Goal: Register for event/course

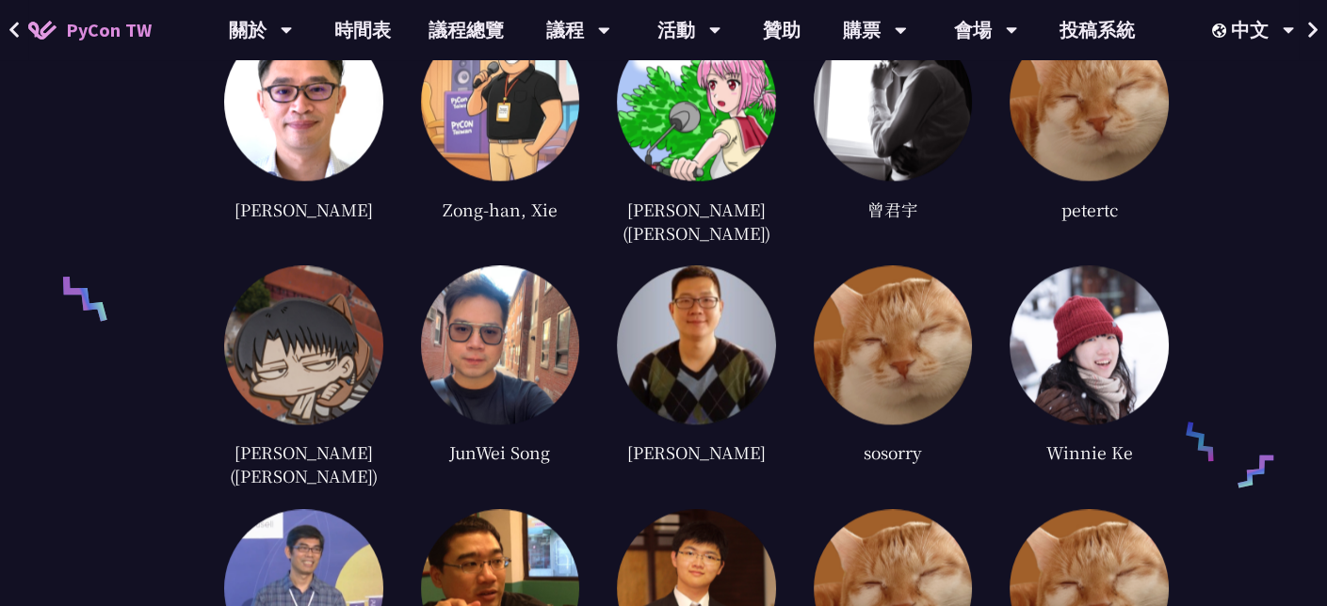
scroll to position [4453, 0]
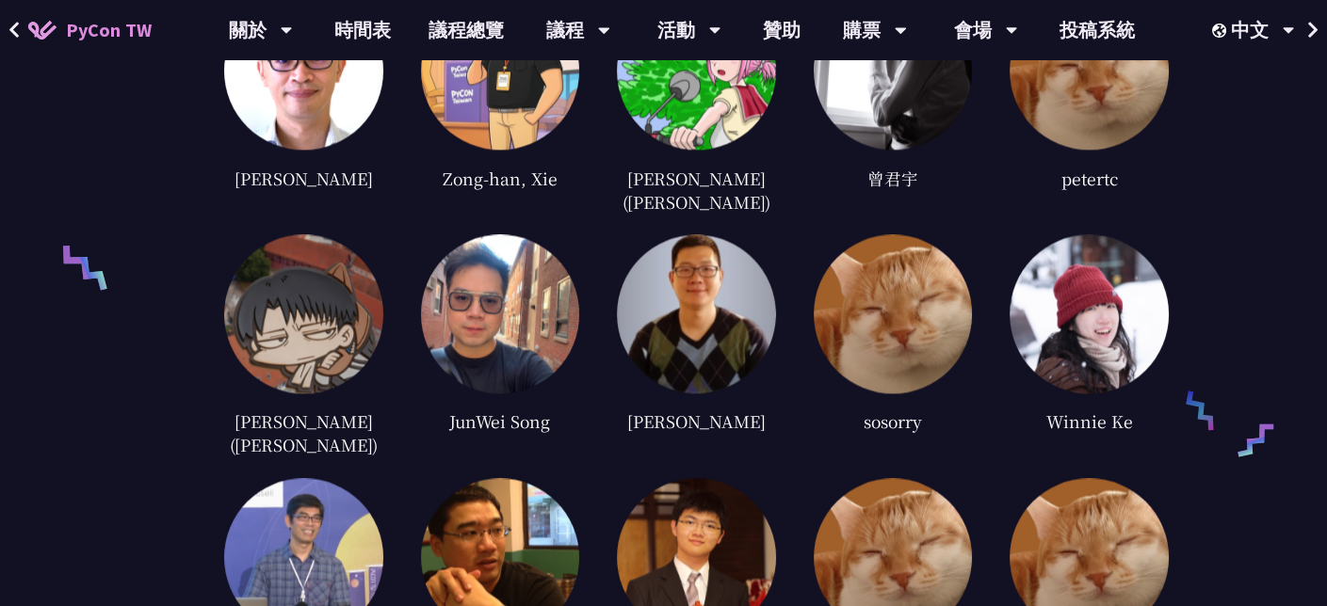
click at [315, 478] on img at bounding box center [303, 557] width 159 height 159
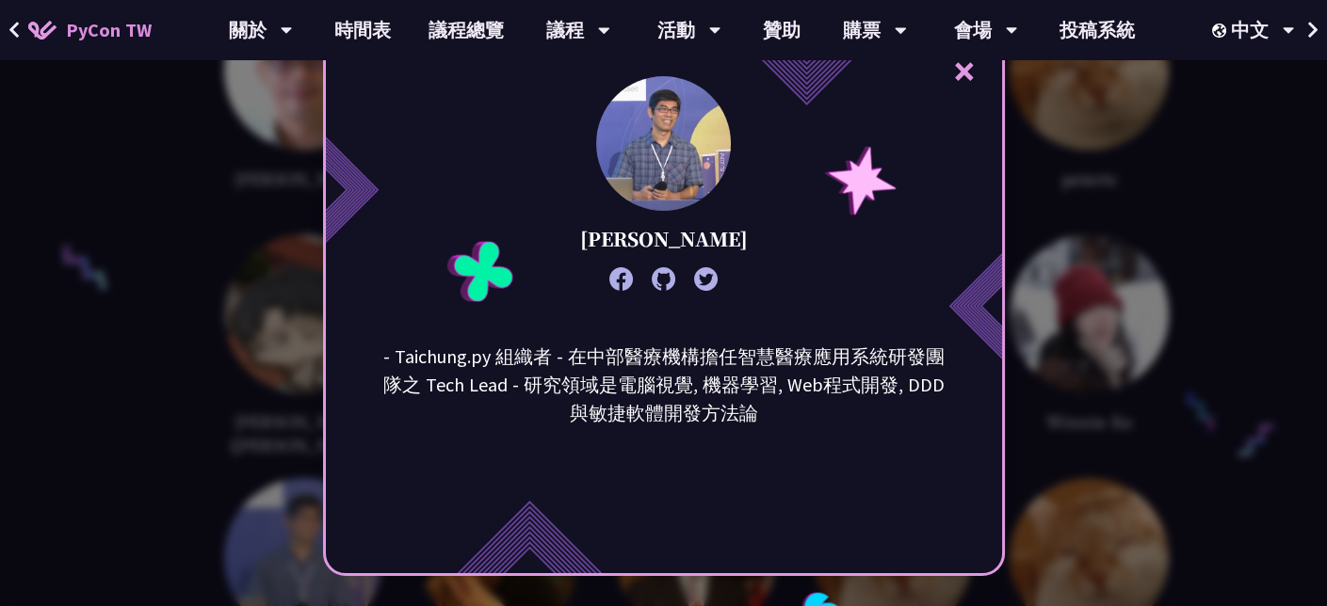
click at [971, 77] on button "×" at bounding box center [964, 70] width 57 height 57
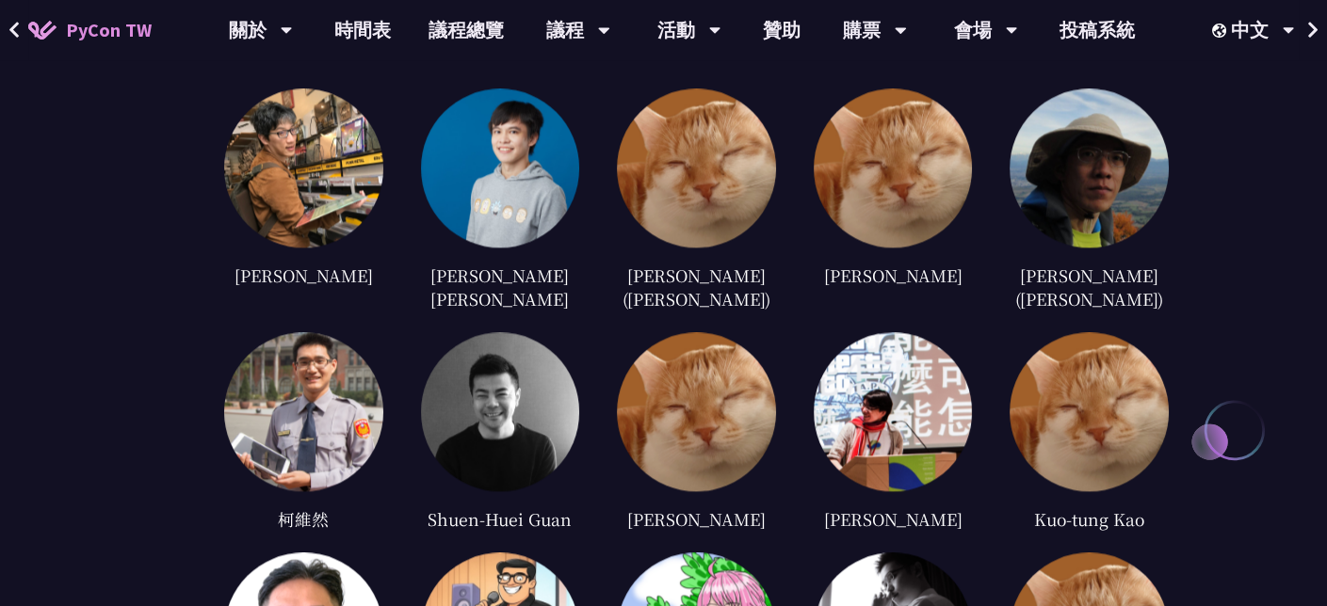
scroll to position [3700, 0]
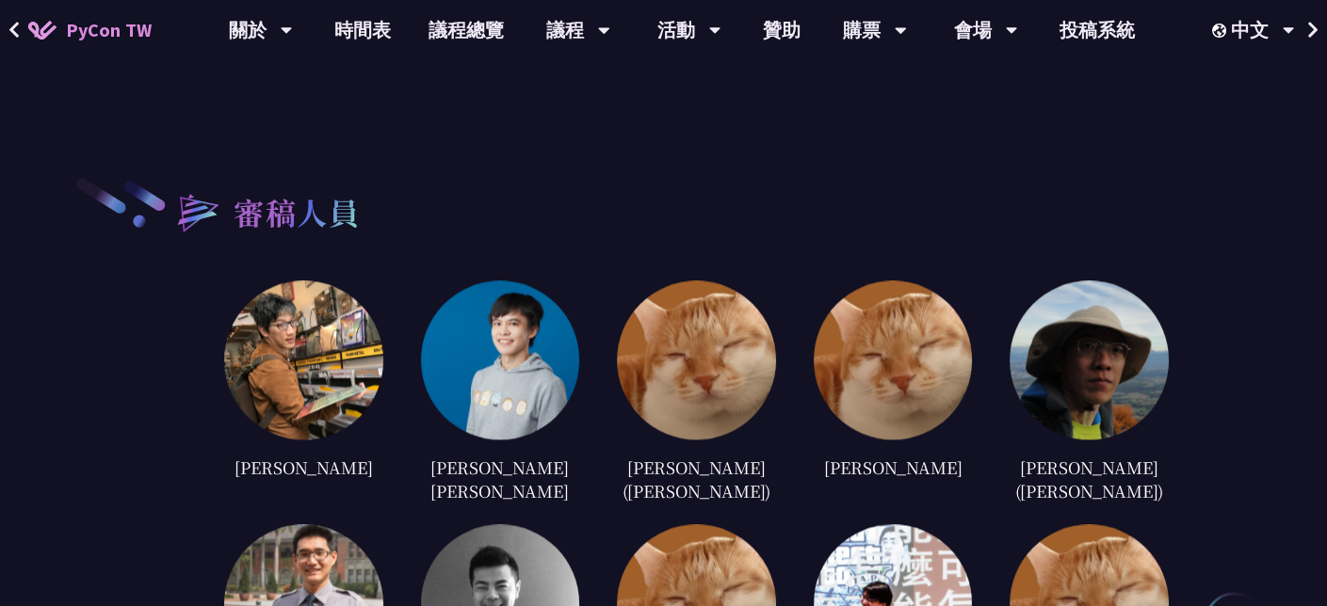
click at [347, 325] on img at bounding box center [303, 360] width 159 height 159
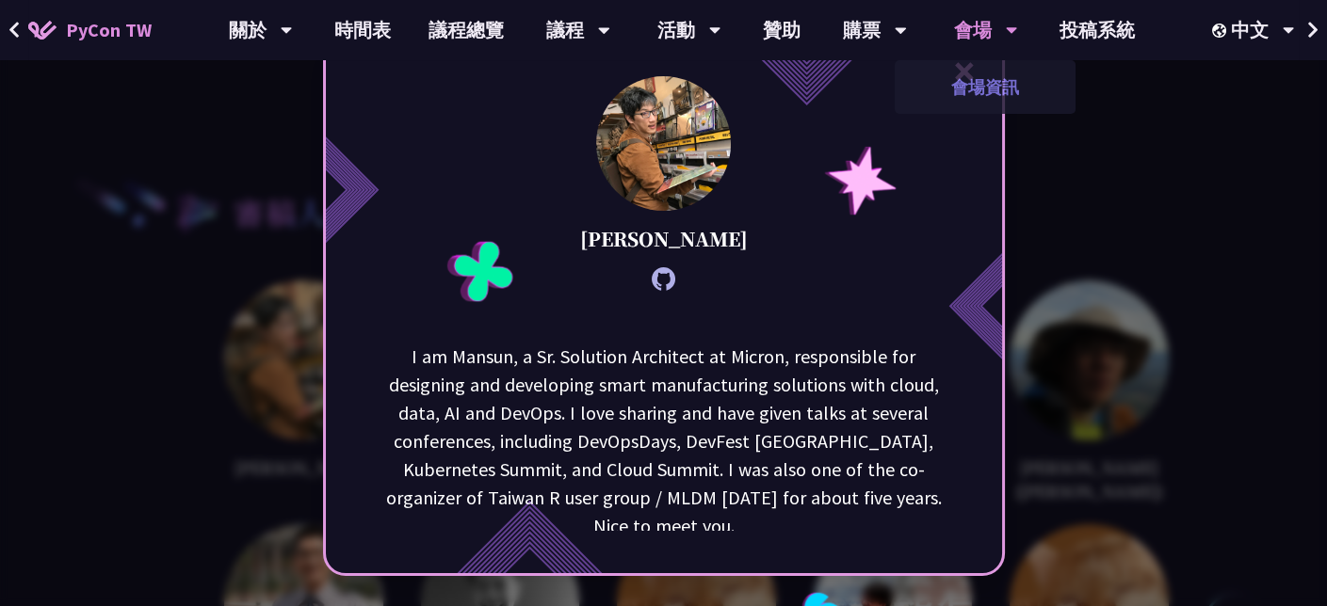
click at [968, 70] on link "會場資訊" at bounding box center [985, 87] width 181 height 44
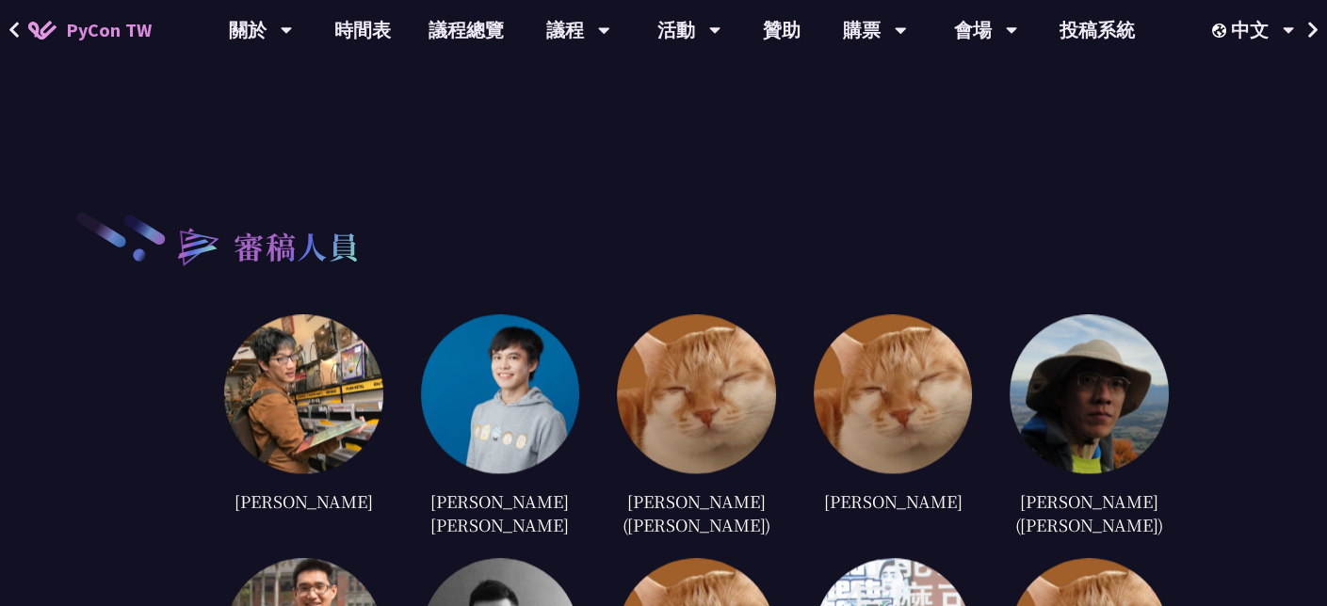
scroll to position [3656, 0]
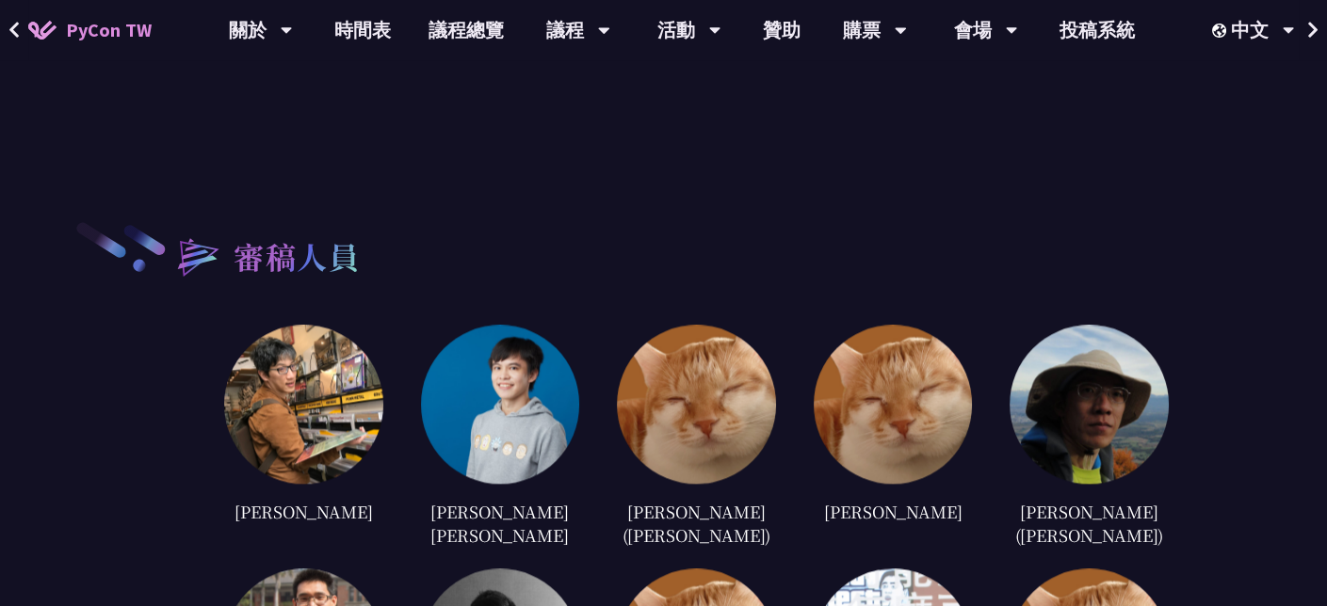
click at [442, 356] on img at bounding box center [500, 404] width 159 height 159
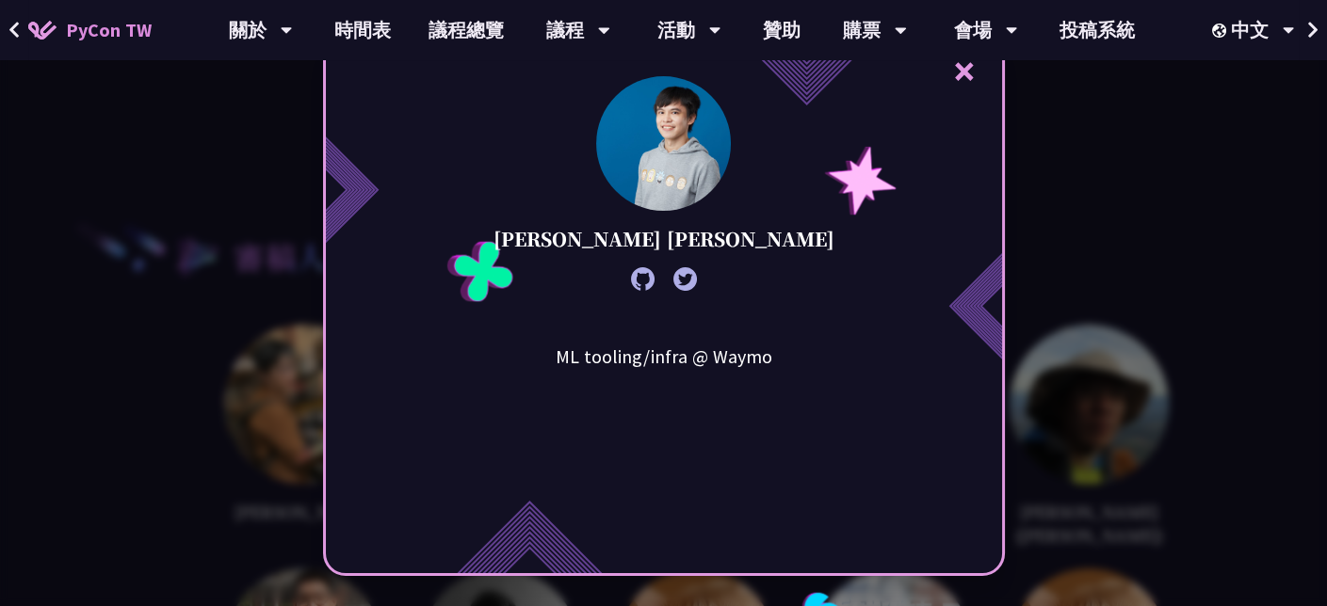
click at [968, 72] on button "×" at bounding box center [964, 70] width 57 height 57
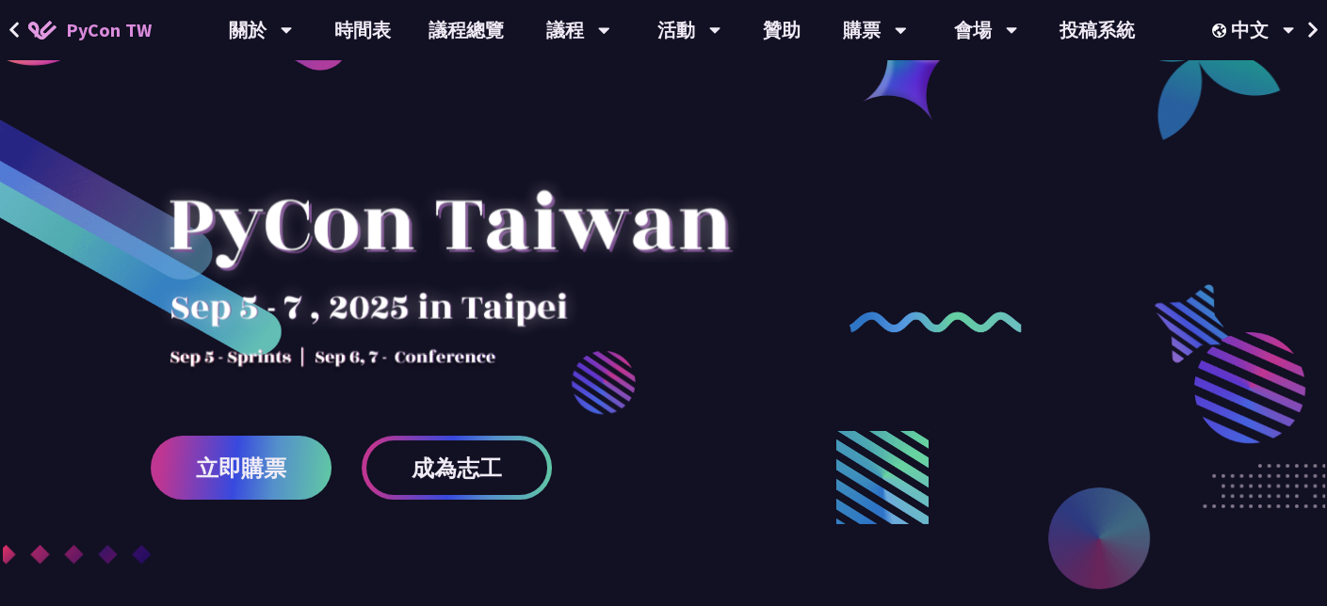
scroll to position [0, 0]
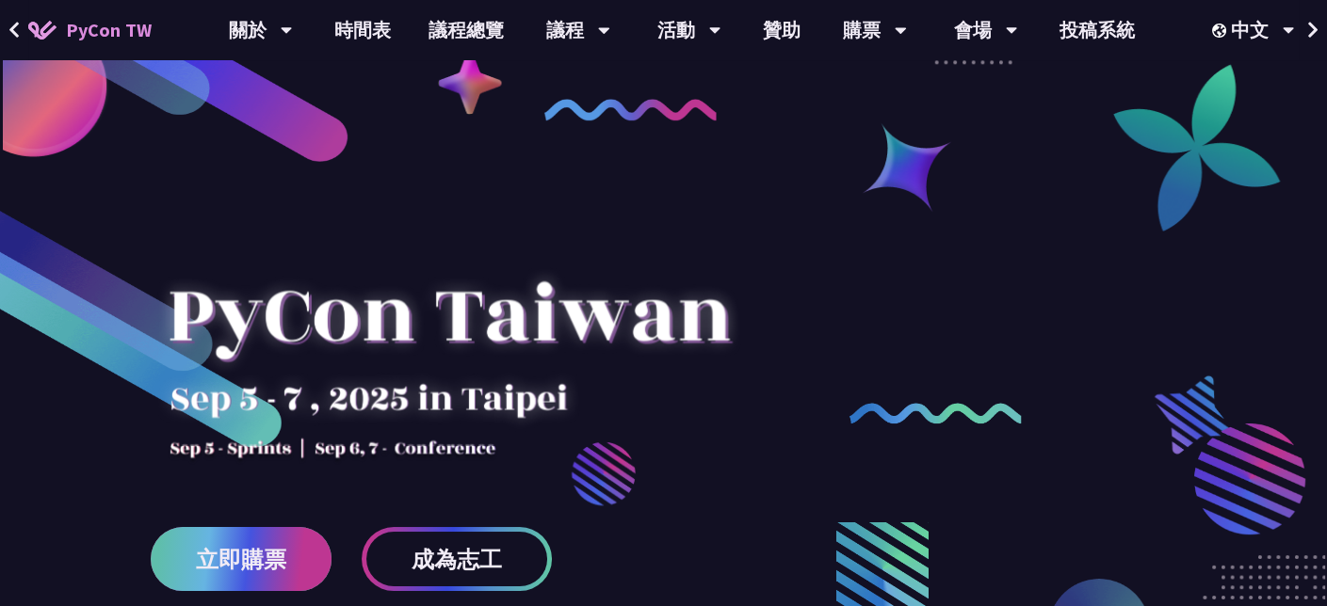
click at [249, 553] on span "立即購票" at bounding box center [241, 560] width 90 height 24
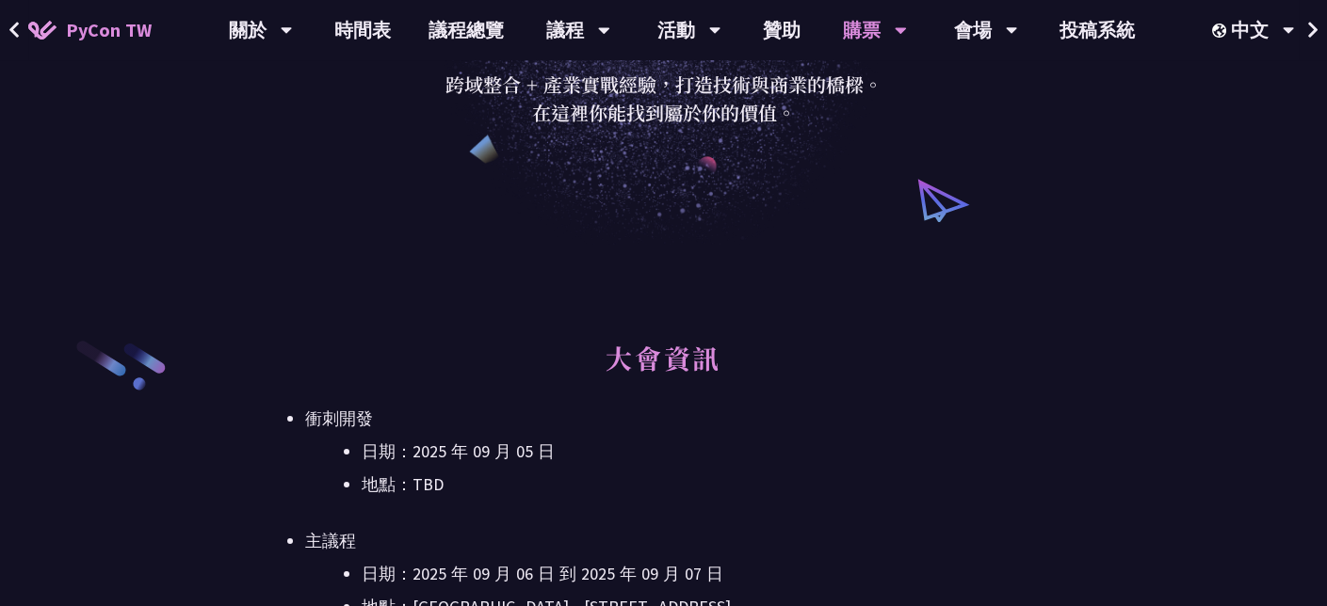
scroll to position [283, 0]
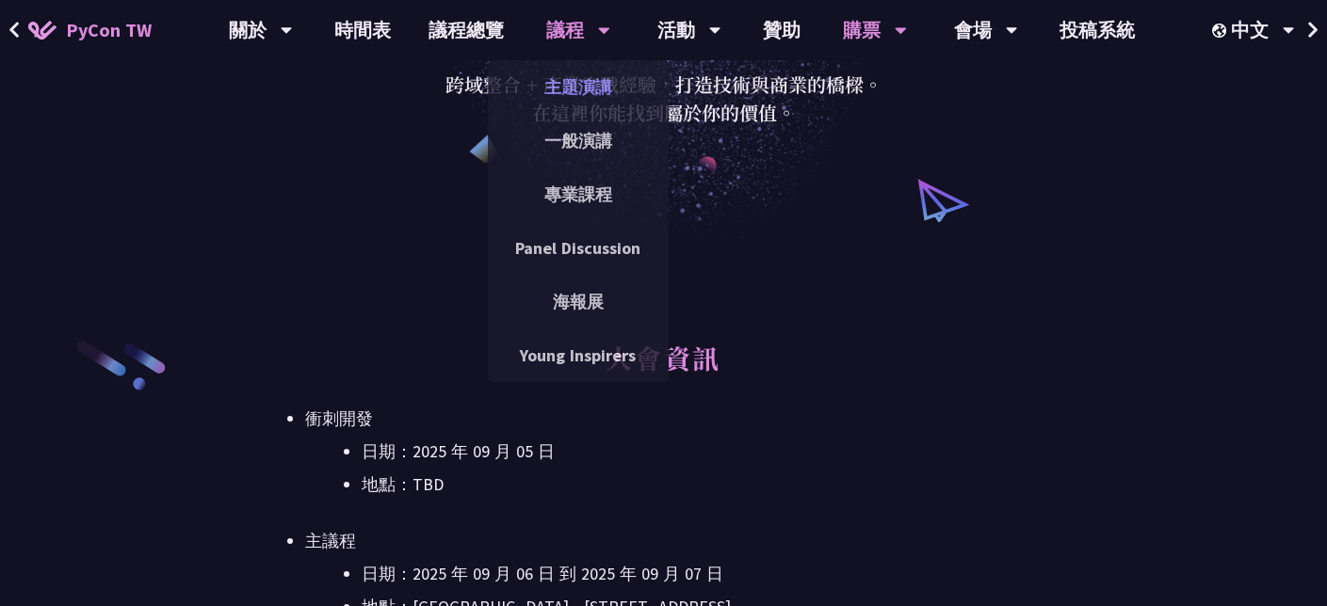
click at [582, 78] on link "主題演講" at bounding box center [578, 87] width 181 height 44
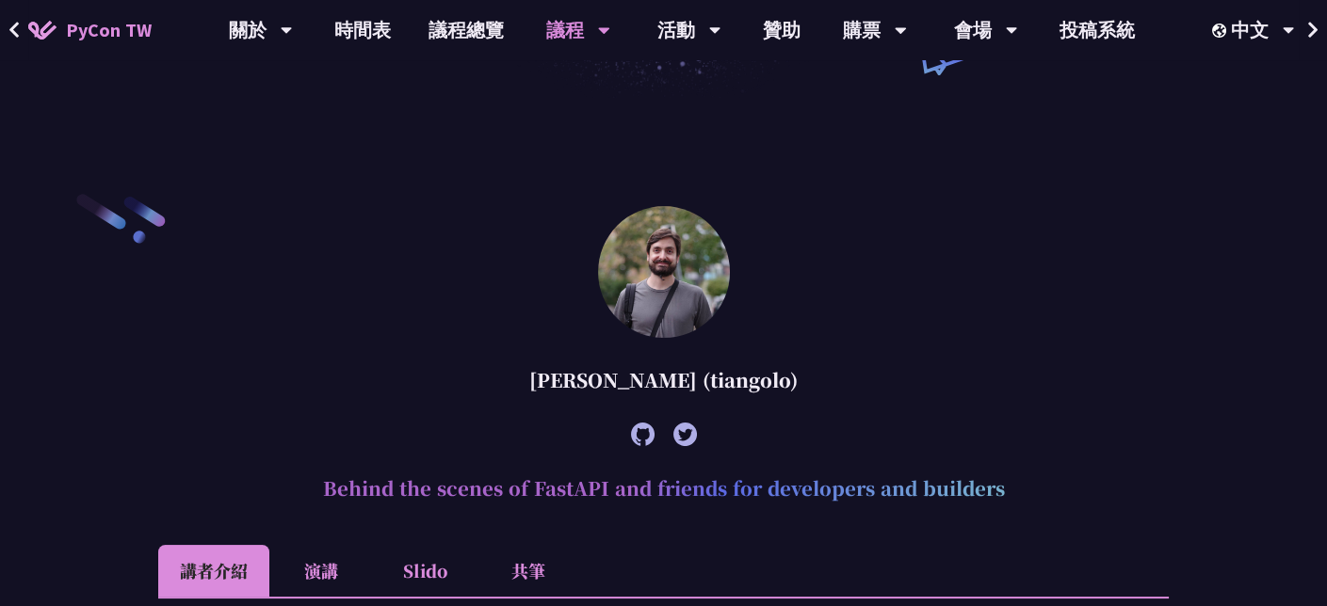
scroll to position [283, 0]
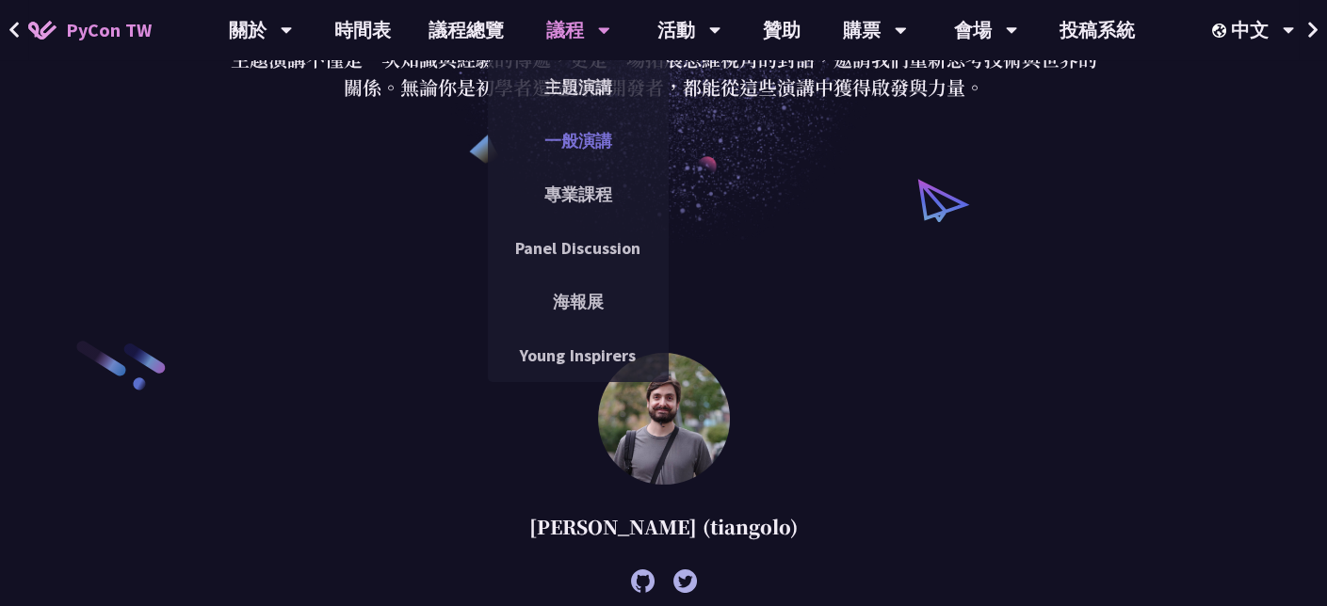
click at [589, 136] on link "一般演講" at bounding box center [578, 141] width 181 height 44
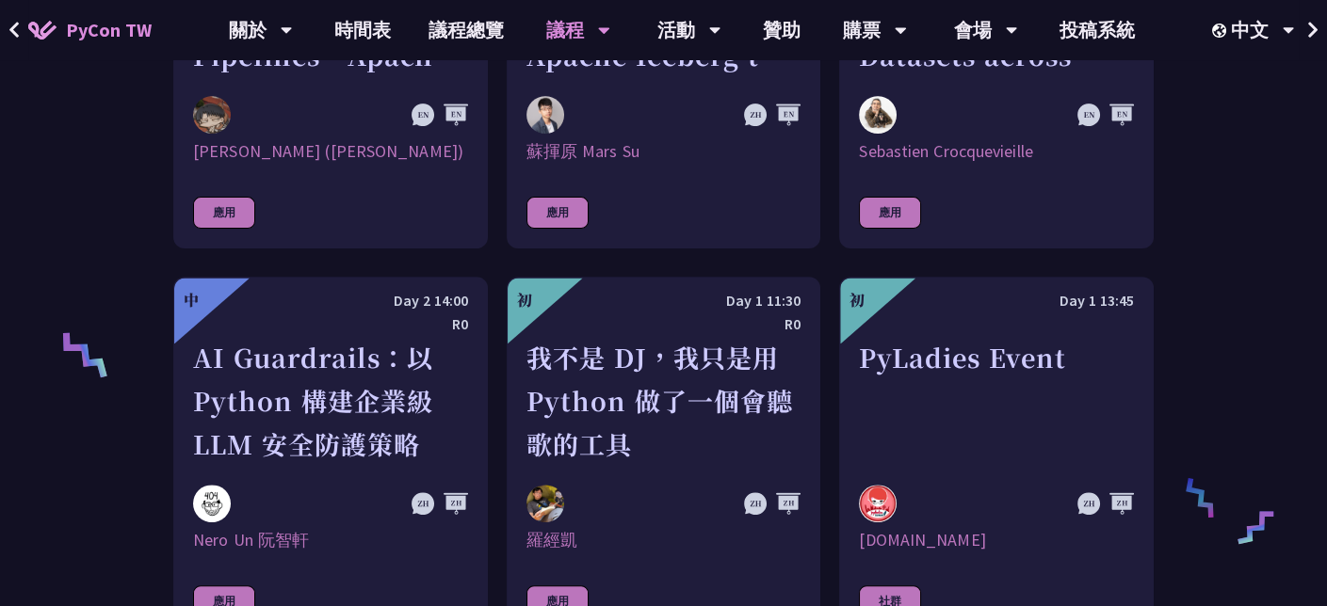
scroll to position [848, 0]
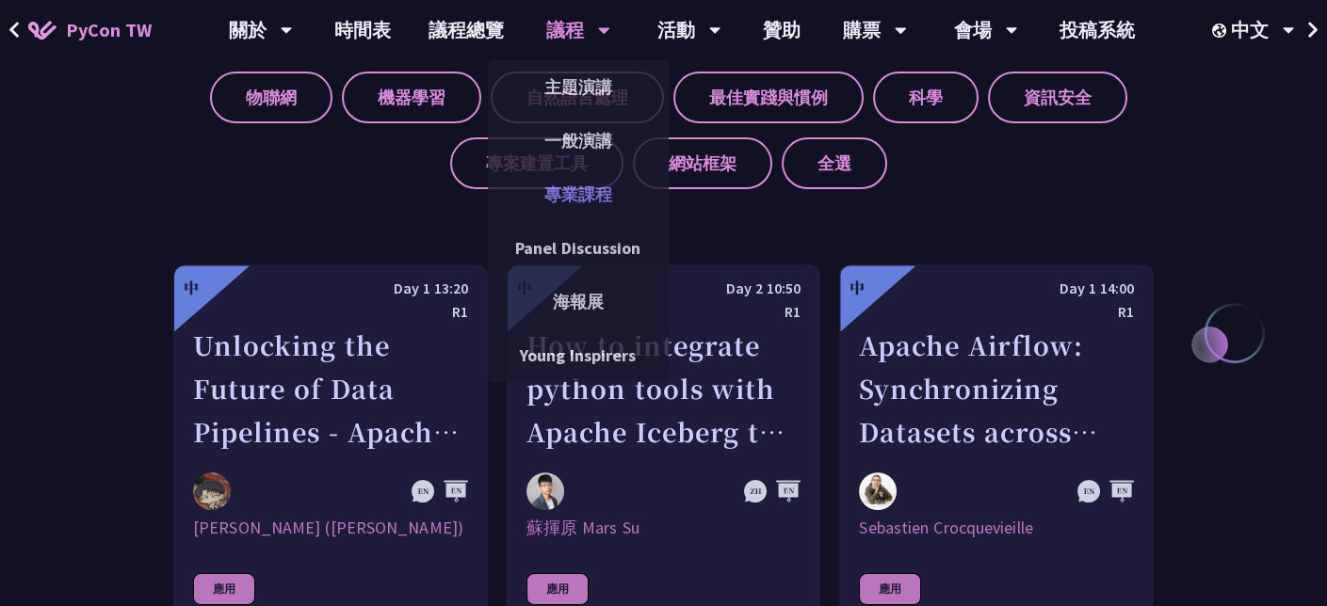
click at [566, 185] on link "專業課程" at bounding box center [578, 194] width 181 height 44
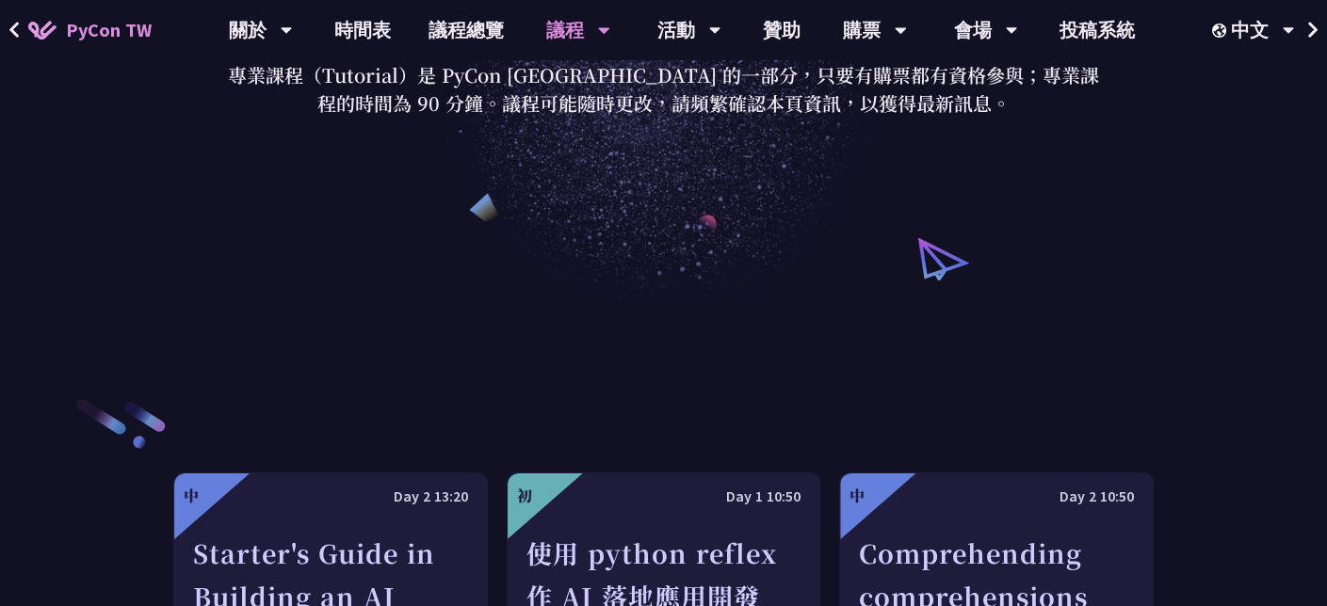
scroll to position [283, 0]
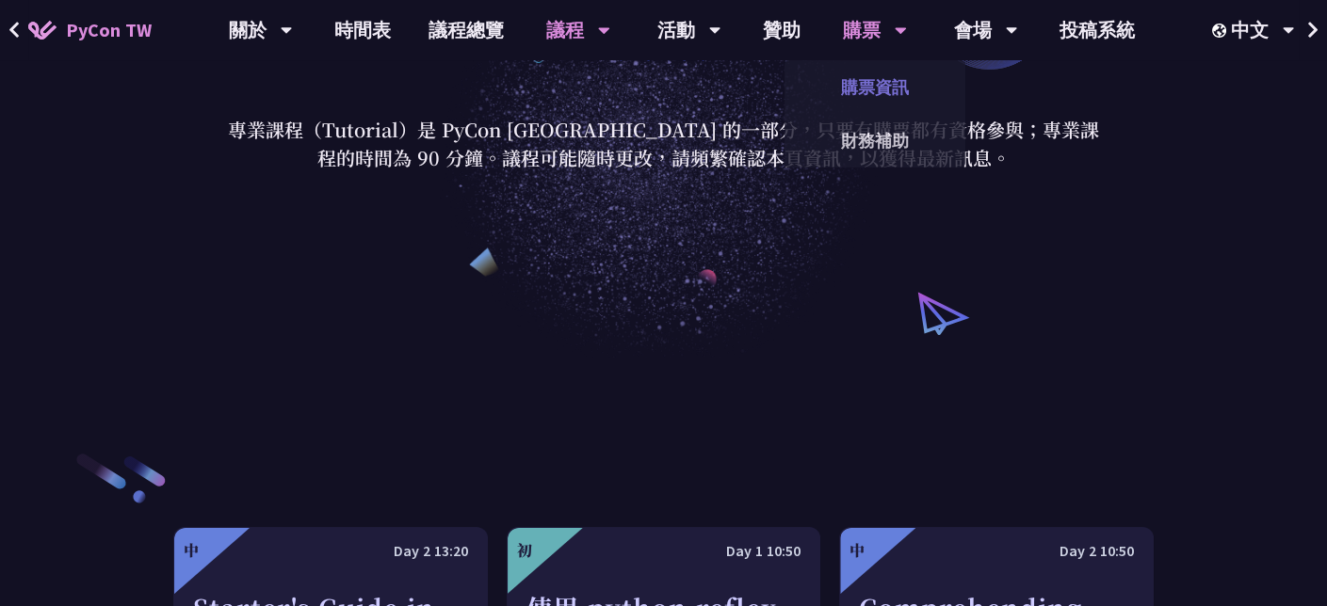
click at [864, 83] on link "購票資訊" at bounding box center [874, 87] width 181 height 44
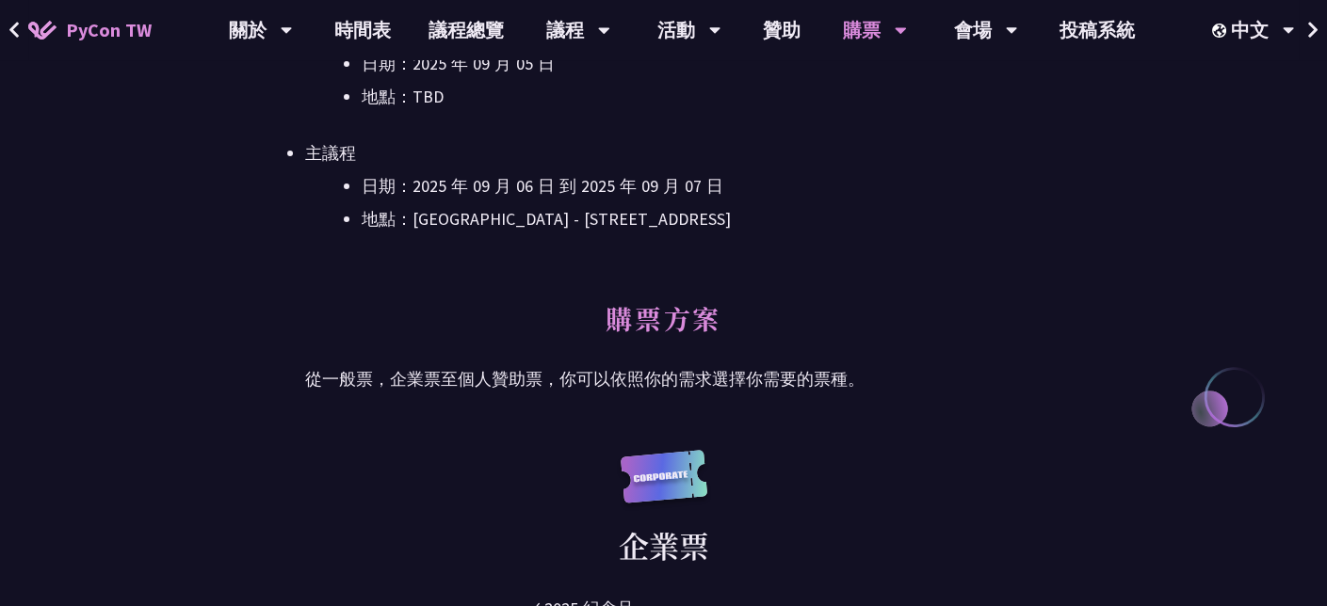
scroll to position [471, 0]
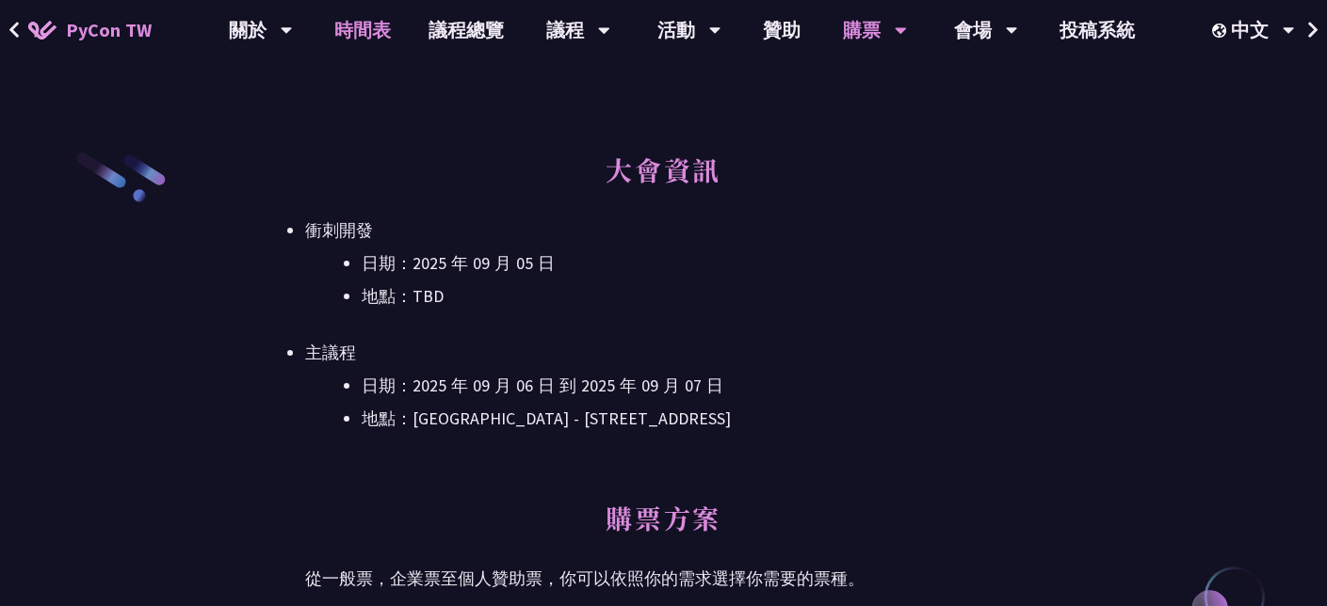
click at [386, 33] on link "時間表" at bounding box center [362, 30] width 94 height 60
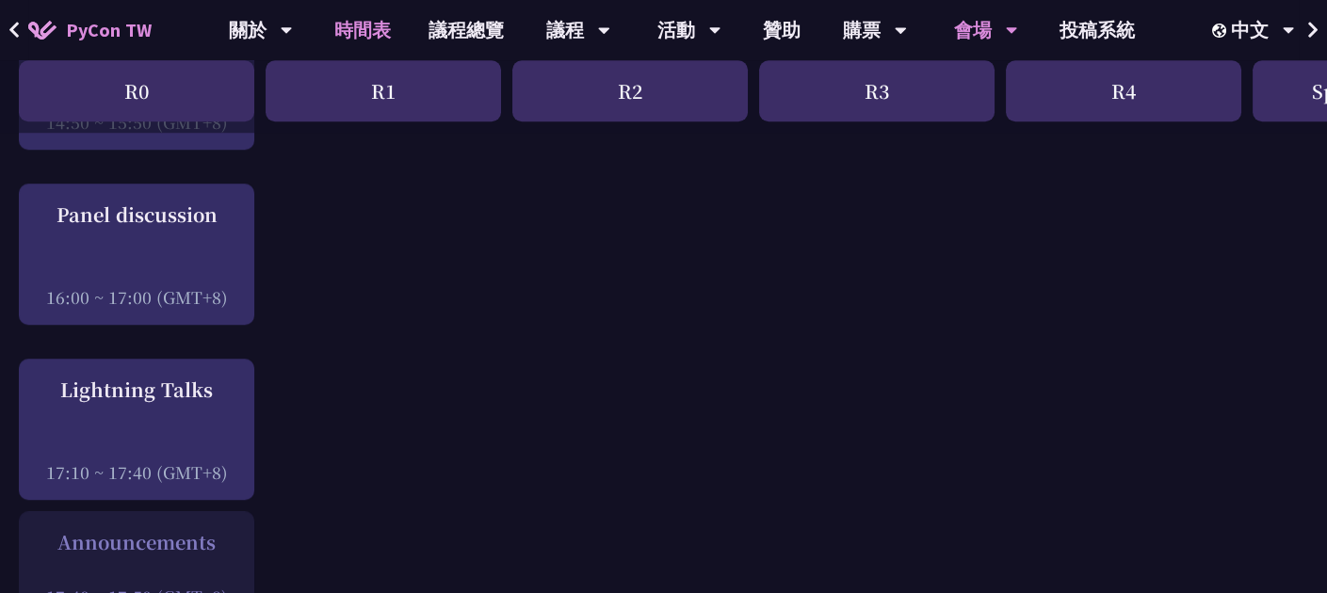
scroll to position [2543, 0]
